Goal: Transaction & Acquisition: Purchase product/service

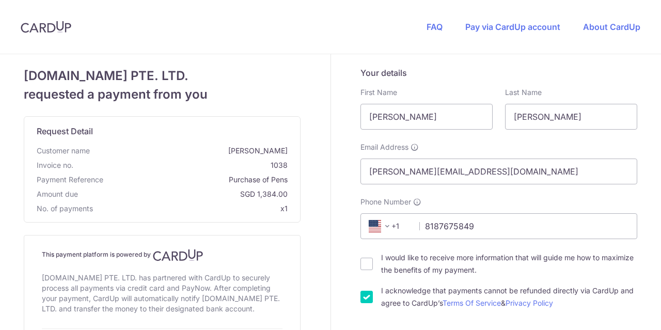
select select "233"
select select "US"
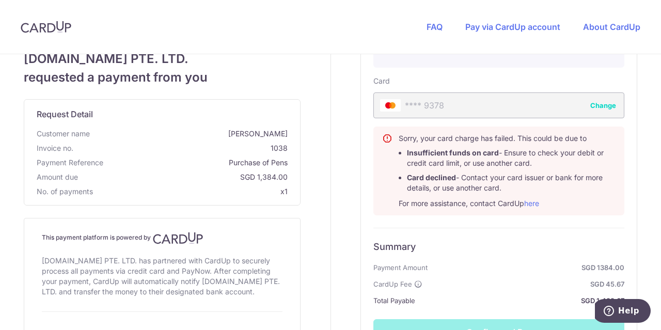
click at [599, 105] on button "Change" at bounding box center [603, 105] width 26 height 10
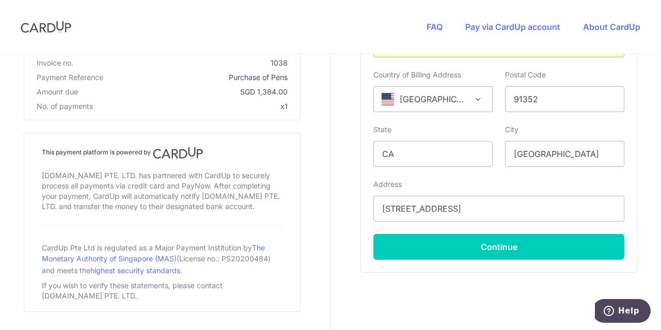
scroll to position [527, 0]
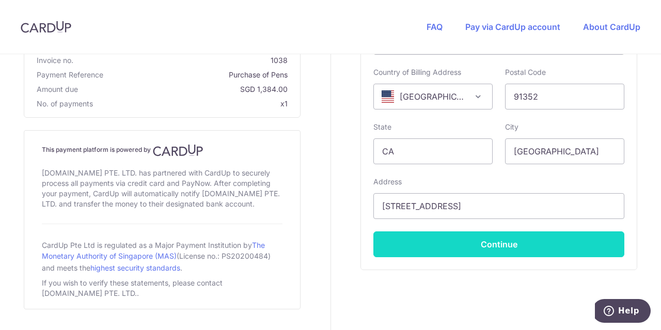
click at [487, 245] on button "Continue" at bounding box center [498, 244] width 251 height 26
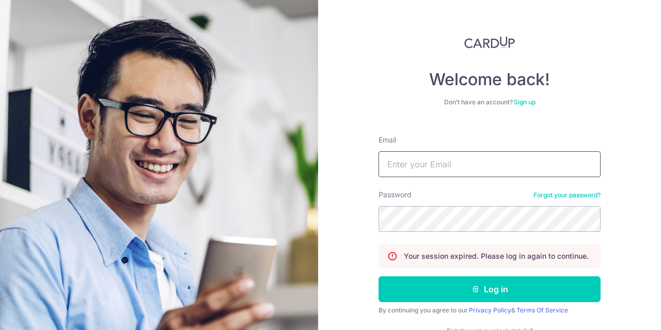
click at [408, 165] on input "Email" at bounding box center [489, 164] width 222 height 26
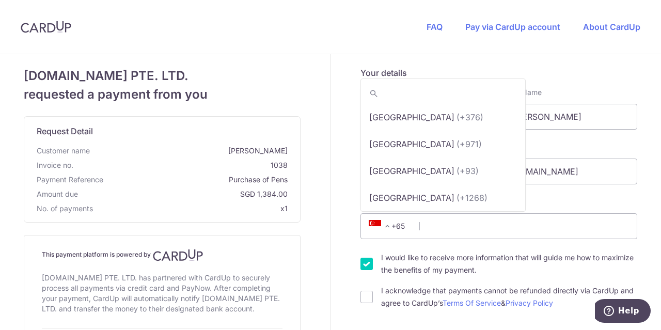
click at [381, 231] on span at bounding box center [387, 226] width 12 height 12
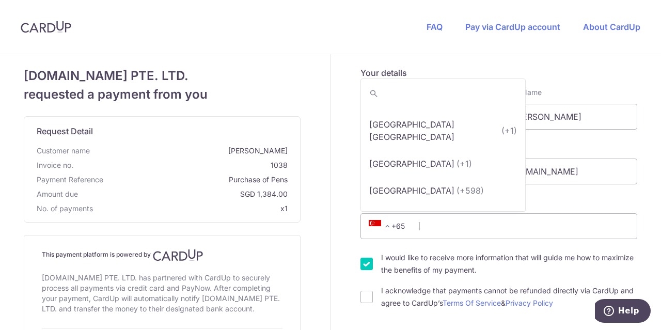
scroll to position [6252, 0]
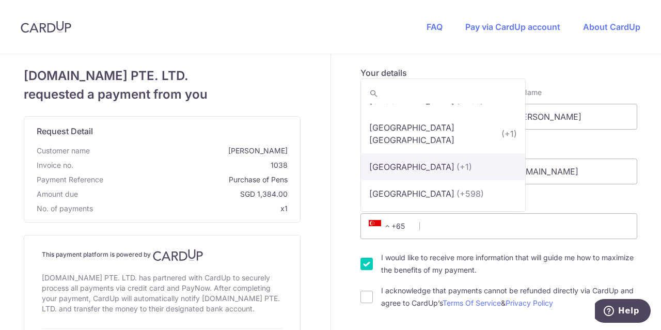
select select "233"
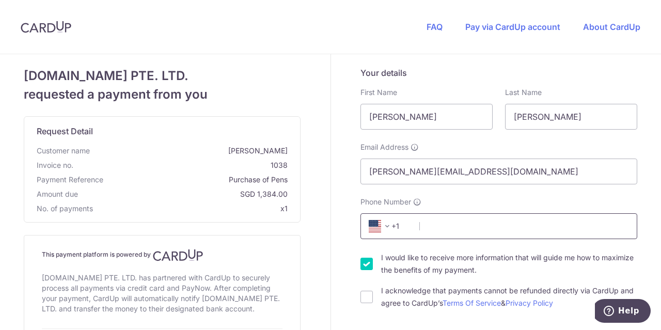
click at [434, 227] on input "Phone Number" at bounding box center [498, 226] width 277 height 26
type input "8187675849"
select select "US"
type input "91352"
type input "[STREET_ADDRESS]"
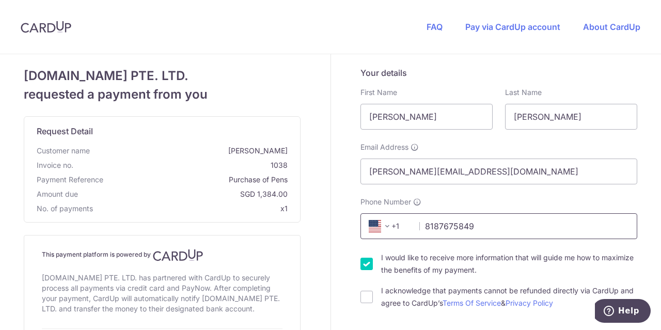
scroll to position [431, 0]
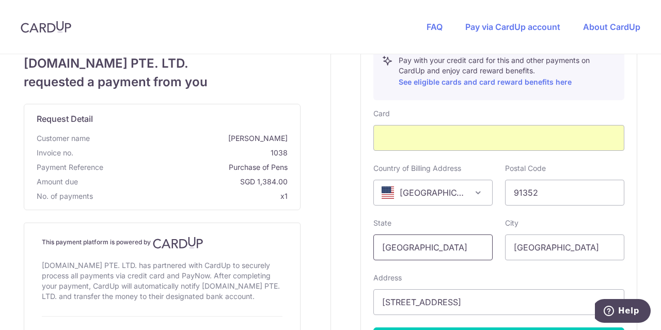
drag, startPoint x: 448, startPoint y: 245, endPoint x: 373, endPoint y: 246, distance: 74.8
click at [373, 246] on input "[GEOGRAPHIC_DATA]" at bounding box center [432, 247] width 119 height 26
type input "CA"
drag, startPoint x: 578, startPoint y: 246, endPoint x: 477, endPoint y: 248, distance: 100.7
click at [477, 248] on div "State CA City Singapore" at bounding box center [498, 239] width 263 height 42
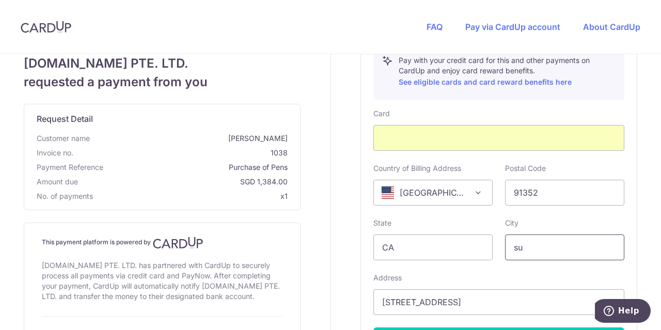
type input "[GEOGRAPHIC_DATA]"
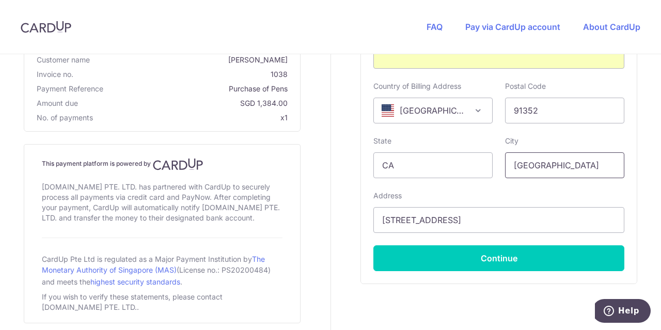
scroll to position [534, 0]
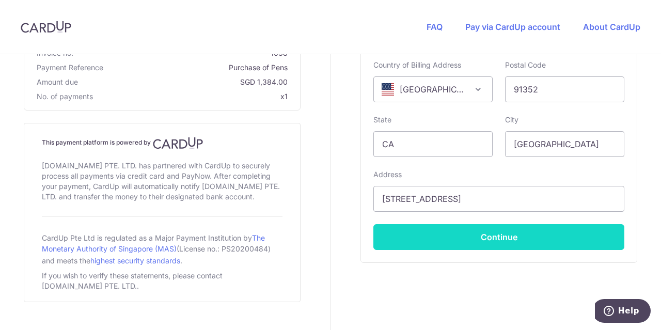
click at [498, 235] on button "Continue" at bounding box center [498, 237] width 251 height 26
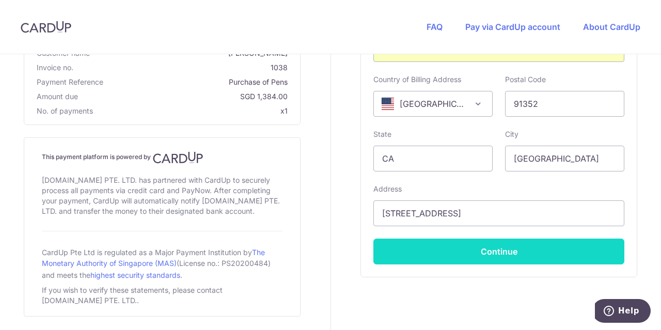
scroll to position [105, 0]
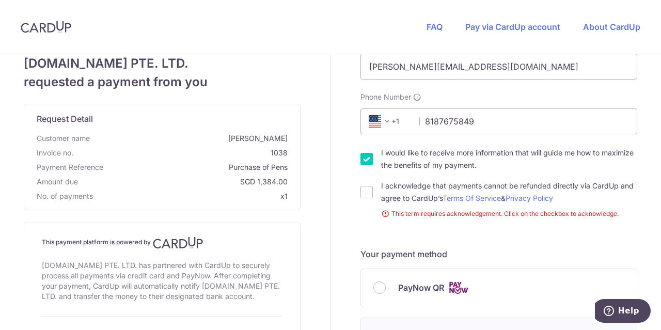
click at [364, 158] on input "I would like to receive more information that will guide me how to maximize the…" at bounding box center [366, 159] width 12 height 12
checkbox input "false"
click at [365, 189] on input "I acknowledge that payments cannot be refunded directly via CardUp and agree to…" at bounding box center [366, 192] width 12 height 12
checkbox input "true"
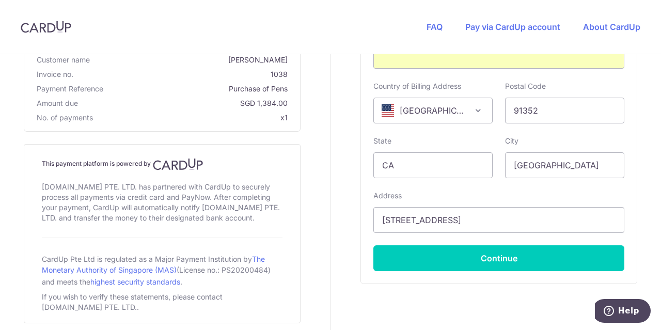
scroll to position [518, 0]
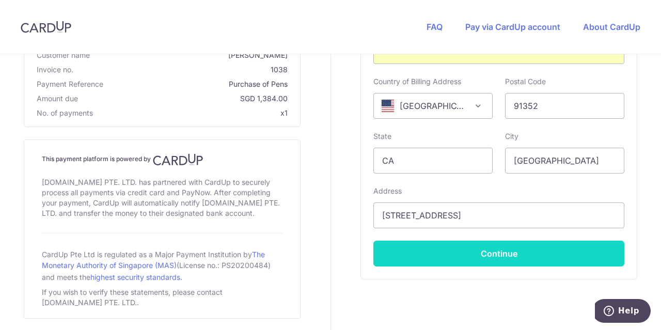
click at [498, 254] on button "Continue" at bounding box center [498, 254] width 251 height 26
type input "**** 9378"
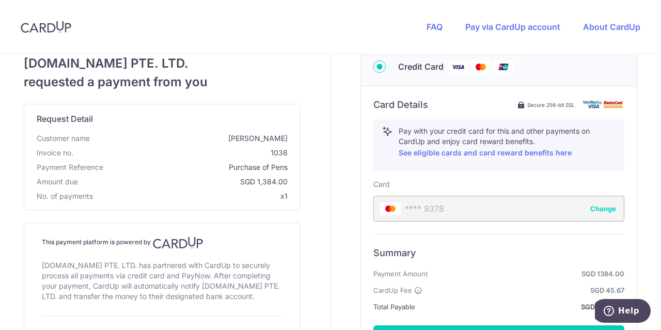
scroll to position [412, 0]
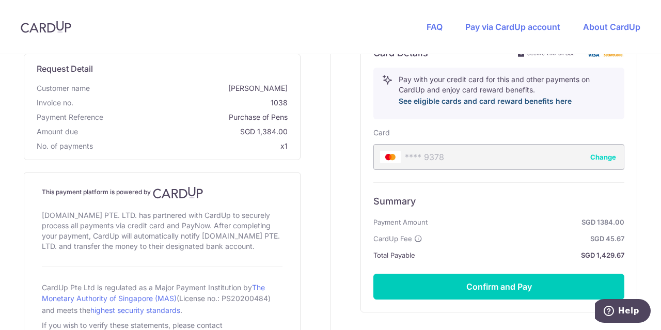
click at [458, 103] on link "See eligible cards and card reward benefits here" at bounding box center [484, 101] width 173 height 9
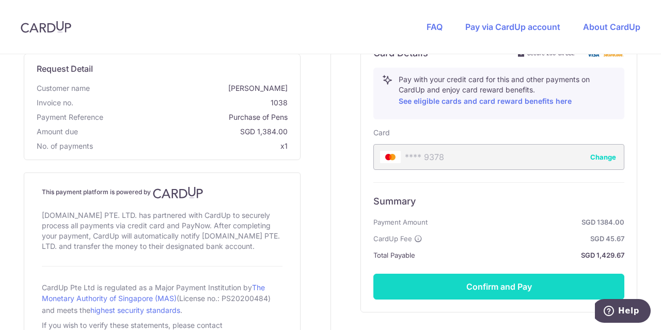
click at [515, 286] on button "Confirm and Pay" at bounding box center [498, 287] width 251 height 26
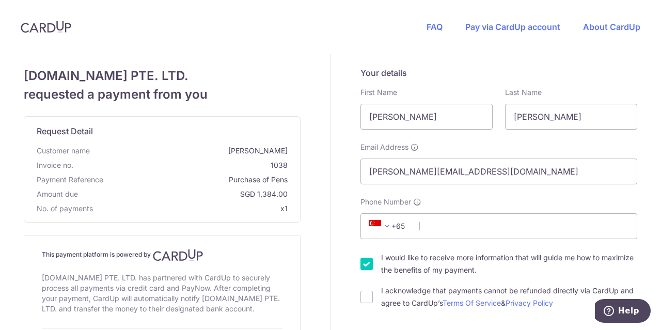
drag, startPoint x: 416, startPoint y: 227, endPoint x: 399, endPoint y: 224, distance: 16.7
click at [399, 224] on span "+65" at bounding box center [389, 226] width 59 height 25
click at [398, 224] on span "+65" at bounding box center [388, 226] width 46 height 12
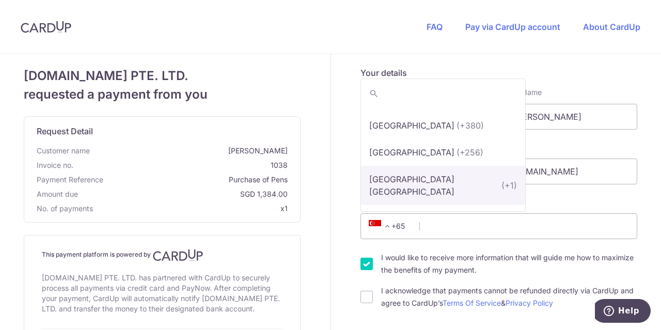
scroll to position [6252, 0]
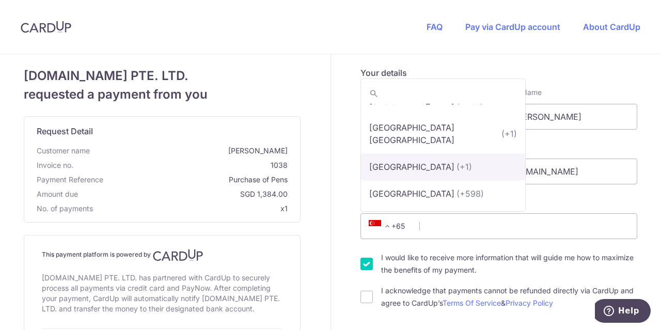
select select "233"
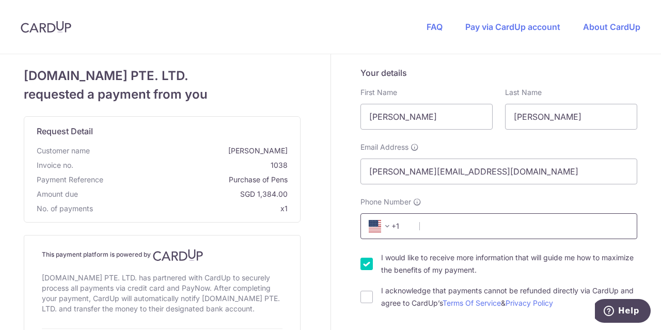
click at [438, 229] on input "Phone Number" at bounding box center [498, 226] width 277 height 26
type input "8187675849"
select select "US"
type input "91352"
type input "[STREET_ADDRESS]"
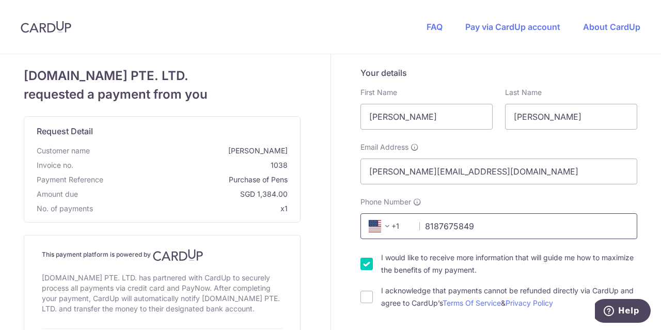
scroll to position [431, 0]
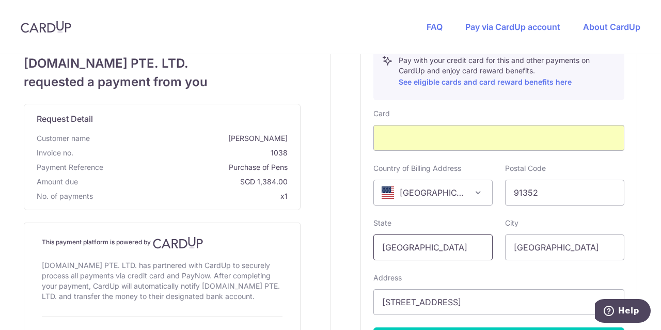
drag, startPoint x: 441, startPoint y: 244, endPoint x: 375, endPoint y: 246, distance: 66.1
click at [375, 246] on input "[GEOGRAPHIC_DATA]" at bounding box center [432, 247] width 119 height 26
type input "CA"
drag, startPoint x: 555, startPoint y: 248, endPoint x: 500, endPoint y: 250, distance: 55.8
click at [500, 250] on div "City [GEOGRAPHIC_DATA]" at bounding box center [565, 239] width 132 height 42
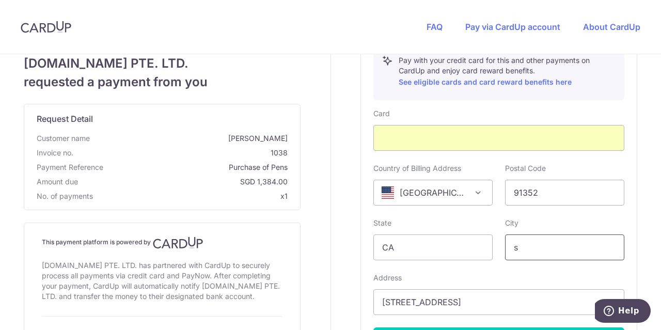
type input "[GEOGRAPHIC_DATA]"
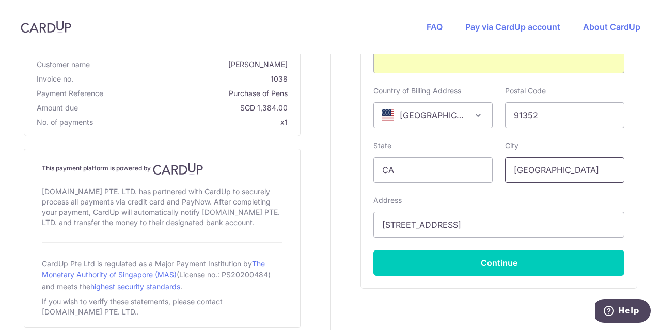
scroll to position [534, 0]
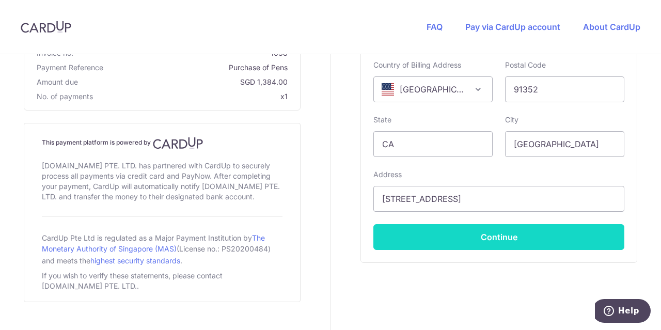
click at [501, 236] on button "Continue" at bounding box center [498, 237] width 251 height 26
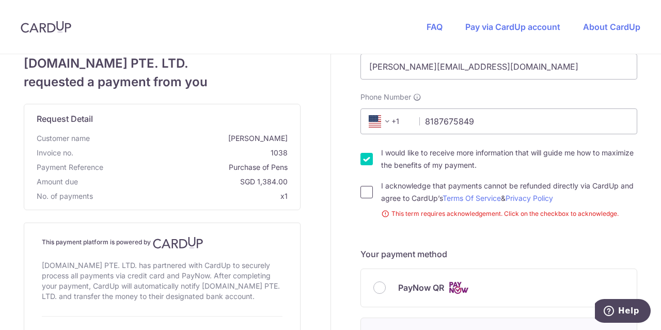
click at [368, 194] on input "I acknowledge that payments cannot be refunded directly via CardUp and agree to…" at bounding box center [366, 192] width 12 height 12
checkbox input "true"
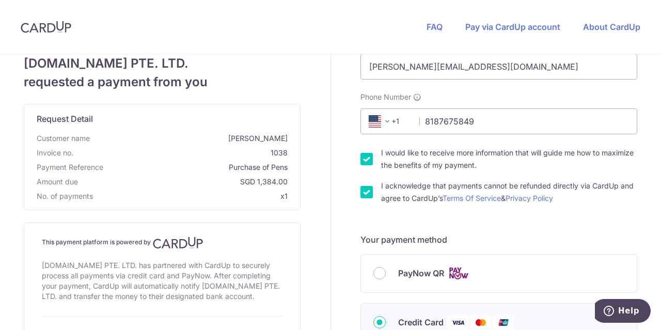
click at [367, 161] on input "I would like to receive more information that will guide me how to maximize the…" at bounding box center [366, 159] width 12 height 12
checkbox input "false"
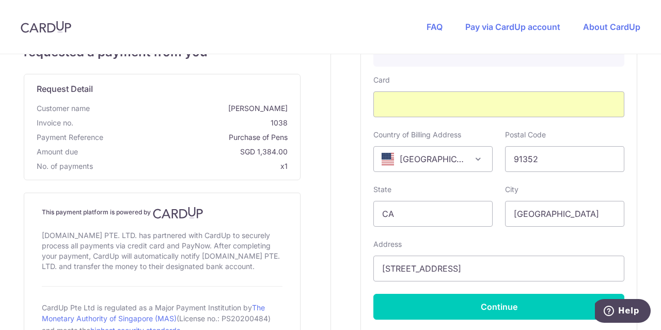
scroll to position [516, 0]
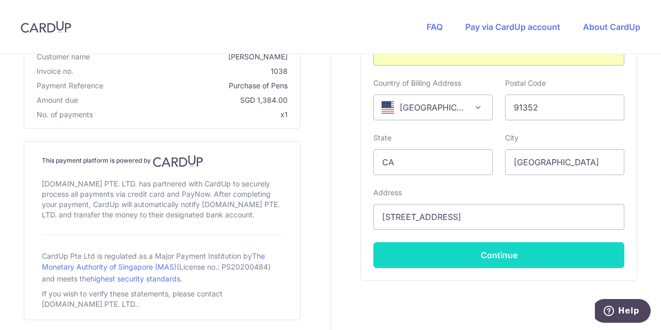
click at [495, 253] on button "Continue" at bounding box center [498, 255] width 251 height 26
type input "**** 9378"
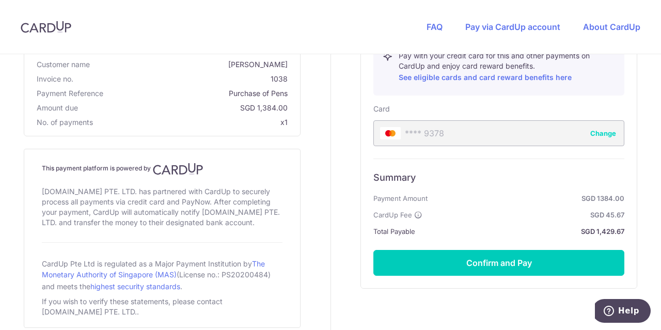
scroll to position [464, 0]
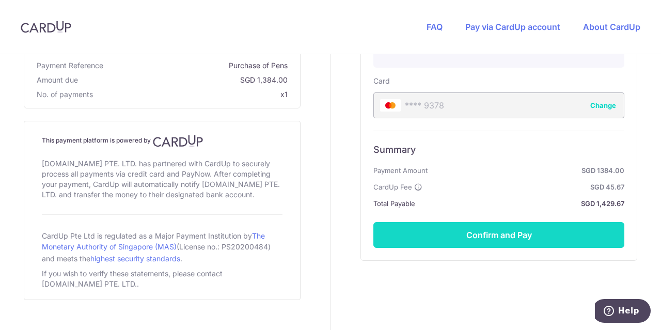
click at [487, 236] on button "Confirm and Pay" at bounding box center [498, 235] width 251 height 26
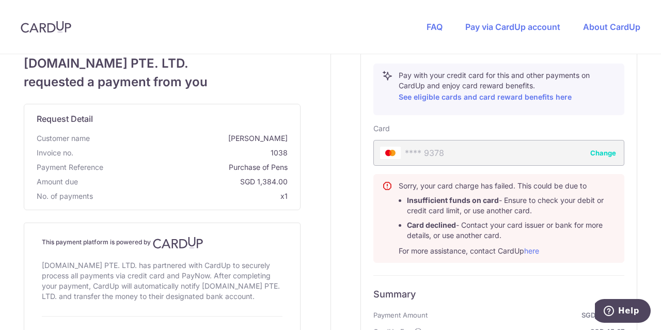
scroll to position [412, 0]
